Goal: Task Accomplishment & Management: Complete application form

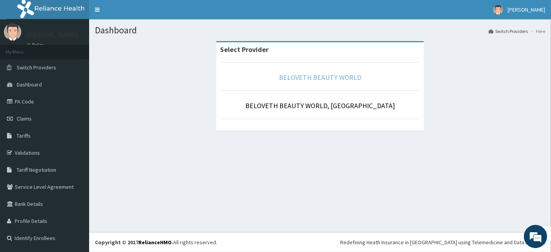
click at [322, 77] on link "BELOVETH BEAUTY WORLD" at bounding box center [320, 77] width 82 height 9
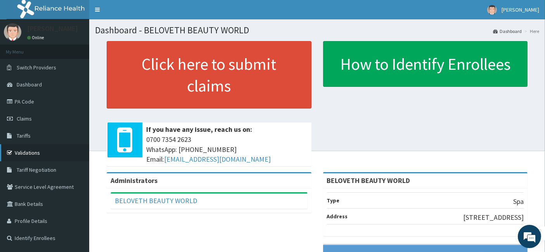
click at [58, 148] on link "Validations" at bounding box center [44, 152] width 89 height 17
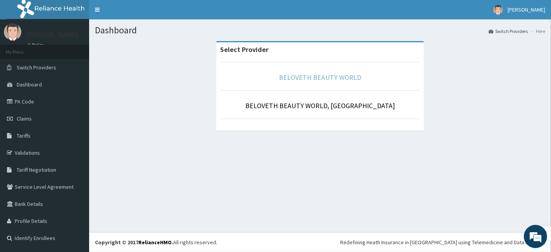
click at [333, 81] on link "BELOVETH BEAUTY WORLD" at bounding box center [320, 77] width 82 height 9
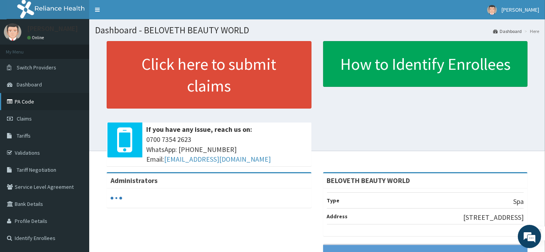
click at [24, 101] on link "PA Code" at bounding box center [44, 101] width 89 height 17
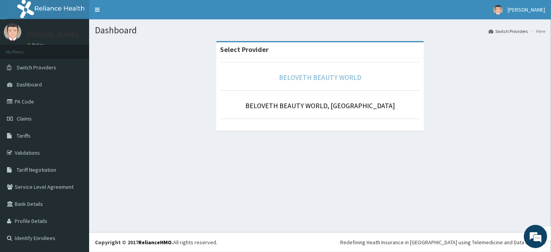
click at [300, 79] on link "BELOVETH BEAUTY WORLD" at bounding box center [320, 77] width 82 height 9
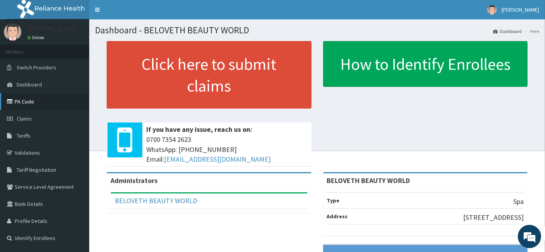
click at [27, 100] on link "PA Code" at bounding box center [44, 101] width 89 height 17
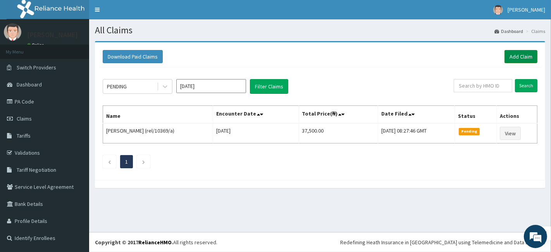
click at [525, 57] on link "Add Claim" at bounding box center [521, 56] width 33 height 13
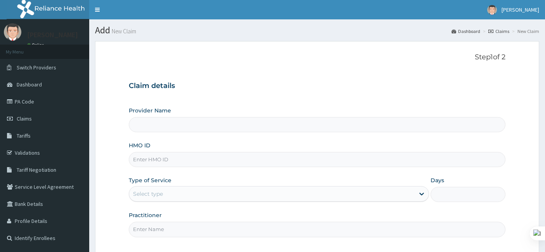
click at [172, 165] on input "HMO ID" at bounding box center [317, 159] width 377 height 15
type input "h"
type input "BELOVETH BEAUTY WORLD"
type input "1"
type input "HNL/10013/B"
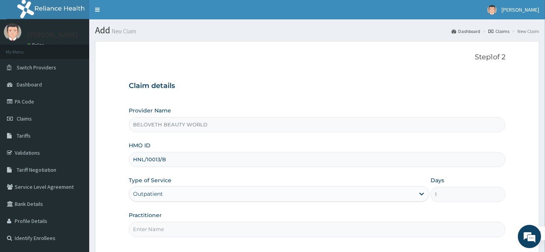
click at [191, 233] on input "Practitioner" at bounding box center [317, 229] width 377 height 15
type input "Oyindamola"
click at [471, 236] on input "Oyindamola" at bounding box center [317, 229] width 377 height 15
click at [535, 200] on form "Step 1 of 2 Claim details Provider Name BELOVETH BEAUTY WORLD HMO ID HNL/10013/…" at bounding box center [317, 169] width 444 height 257
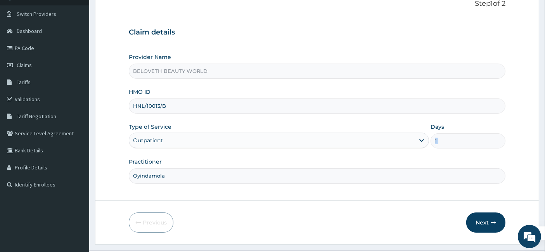
scroll to position [71, 0]
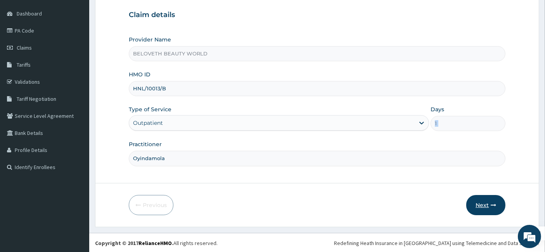
click at [479, 203] on button "Next" at bounding box center [485, 205] width 39 height 20
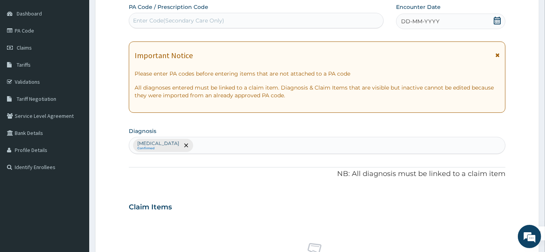
click at [147, 20] on div "Enter Code(Secondary Care Only)" at bounding box center [178, 21] width 91 height 8
paste input "PA/7253F8"
type input "PA/7253F8"
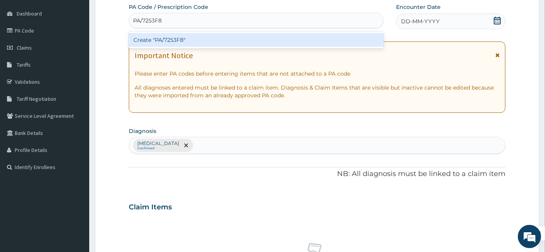
click at [161, 43] on div "Create "PA/7253F8"" at bounding box center [256, 40] width 255 height 14
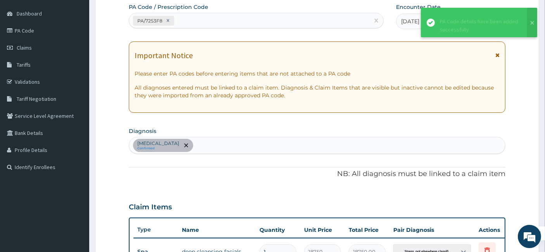
scroll to position [222, 0]
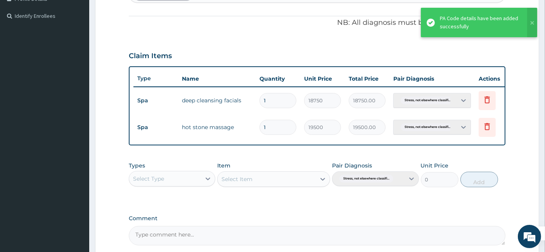
click at [508, 201] on form "Step 2 of 2 PA Code / Prescription Code PA/7253F8 Encounter Date [DATE] Importa…" at bounding box center [317, 60] width 444 height 482
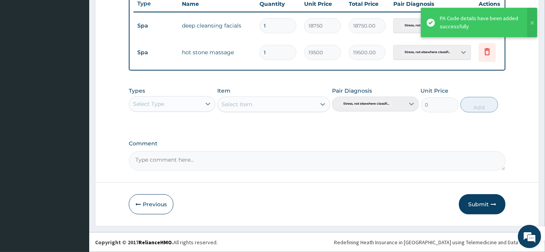
scroll to position [302, 0]
click at [487, 200] on button "Submit" at bounding box center [482, 204] width 47 height 20
